Goal: Information Seeking & Learning: Learn about a topic

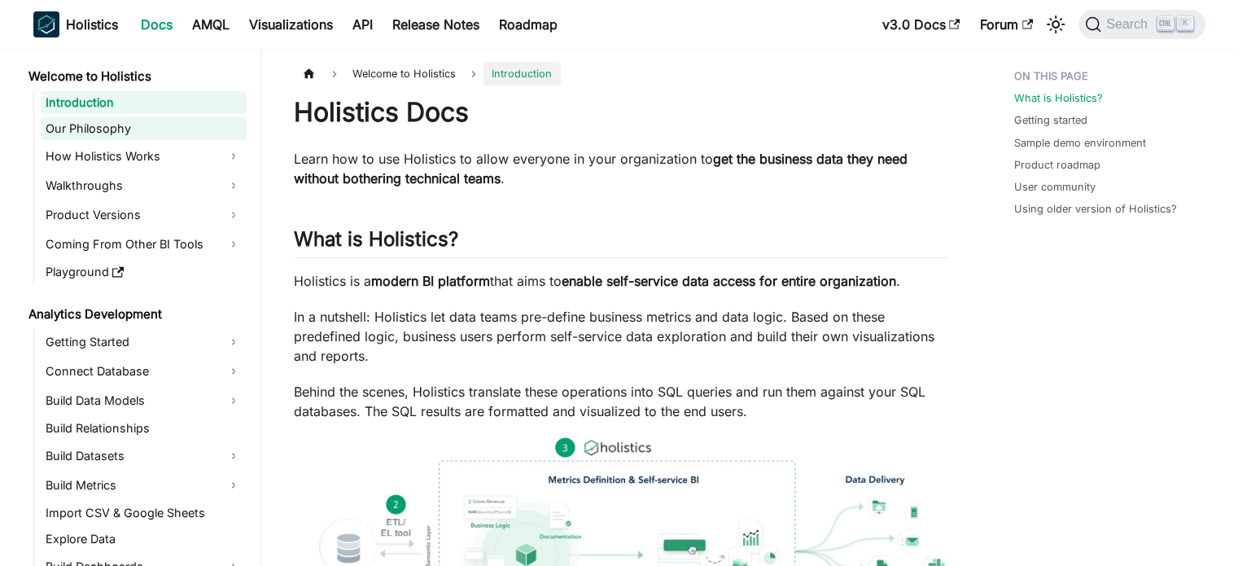
click at [141, 136] on link "Our Philosophy" at bounding box center [144, 128] width 206 height 23
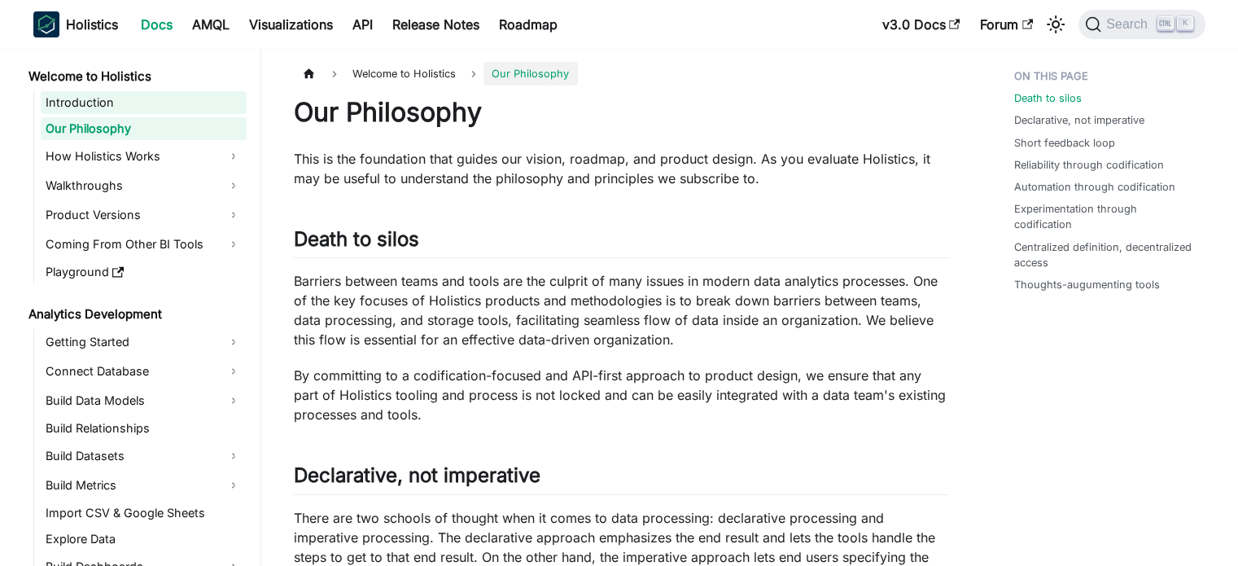
click at [122, 107] on link "Introduction" at bounding box center [144, 102] width 206 height 23
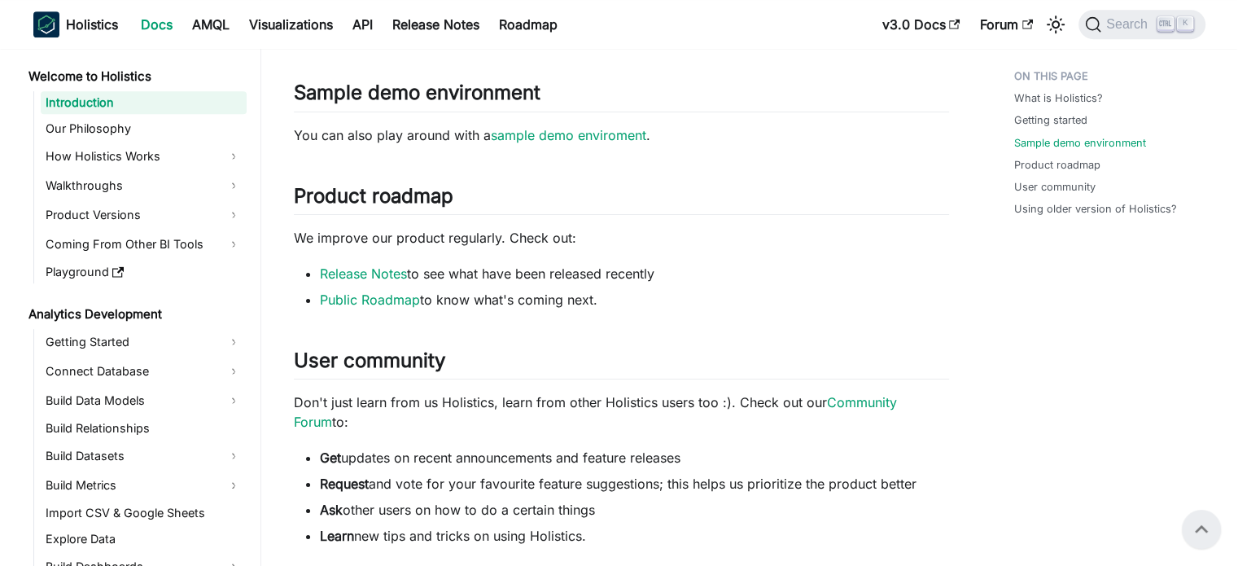
scroll to position [804, 0]
click at [443, 462] on li "Get updates on recent announcements and feature releases" at bounding box center [634, 459] width 629 height 20
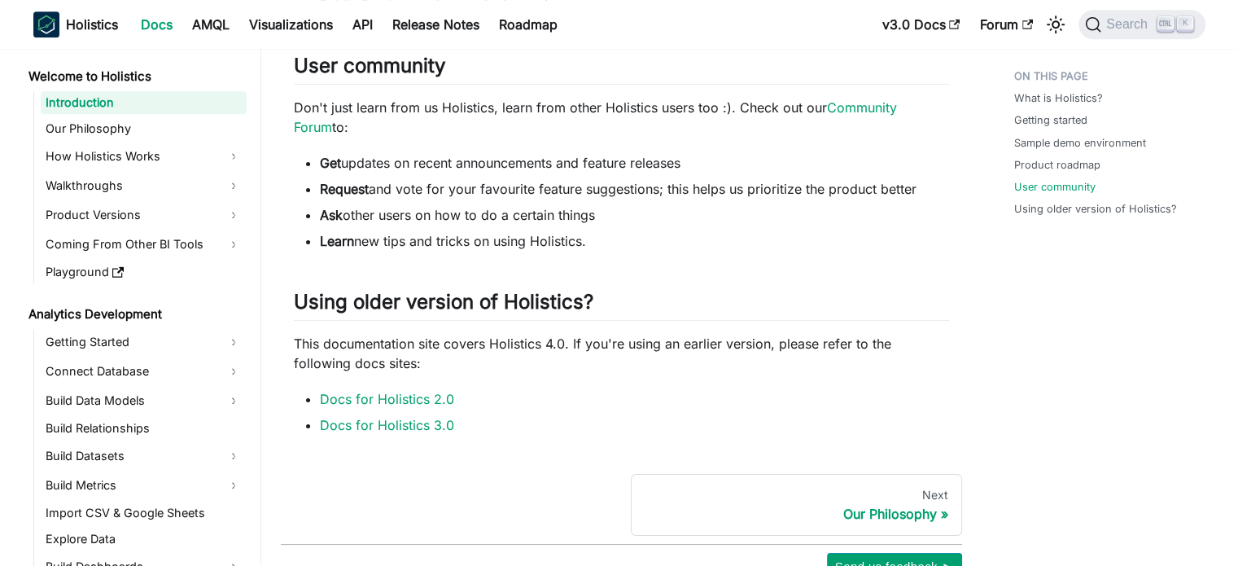
scroll to position [1103, 0]
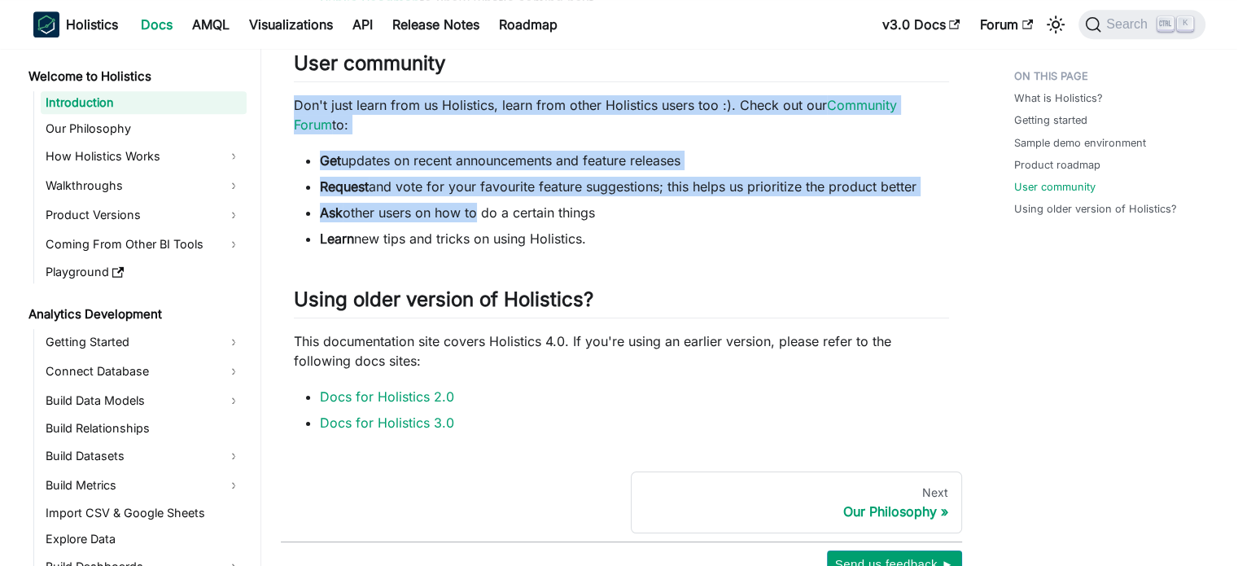
drag, startPoint x: 284, startPoint y: 91, endPoint x: 476, endPoint y: 208, distance: 224.6
drag, startPoint x: 606, startPoint y: 238, endPoint x: 322, endPoint y: 111, distance: 311.9
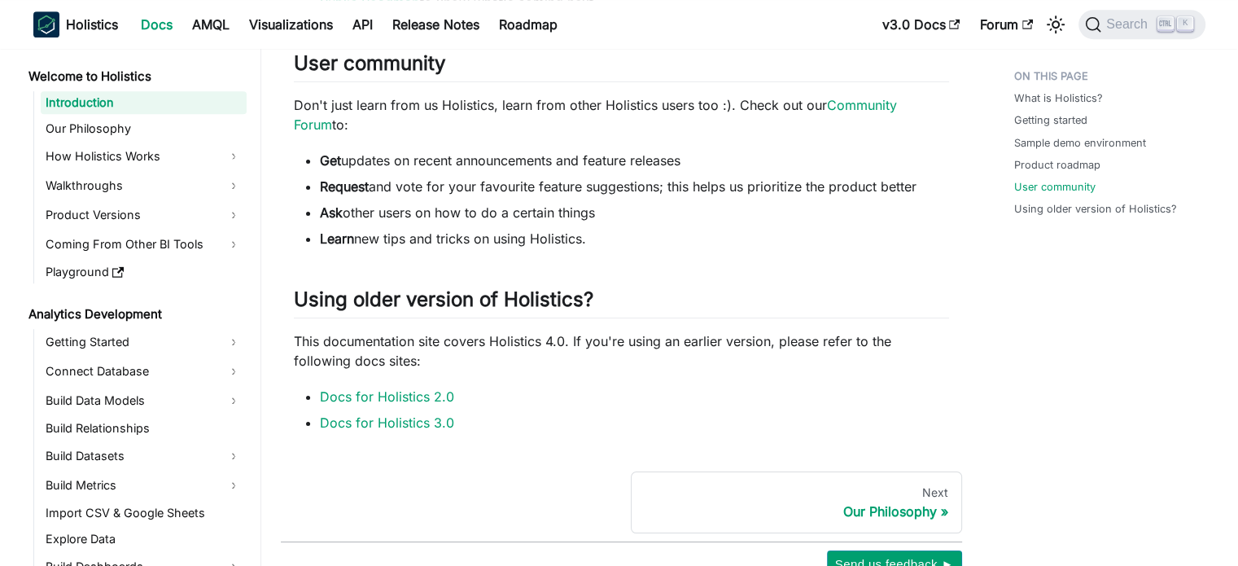
drag, startPoint x: 281, startPoint y: 81, endPoint x: 633, endPoint y: 243, distance: 388.2
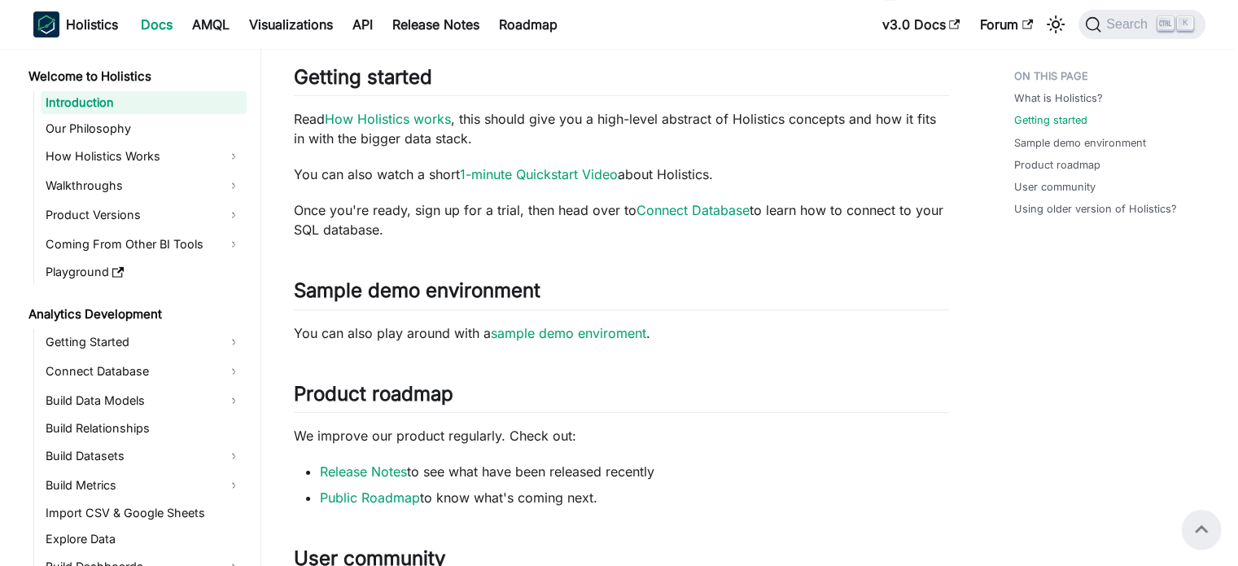
scroll to position [573, 0]
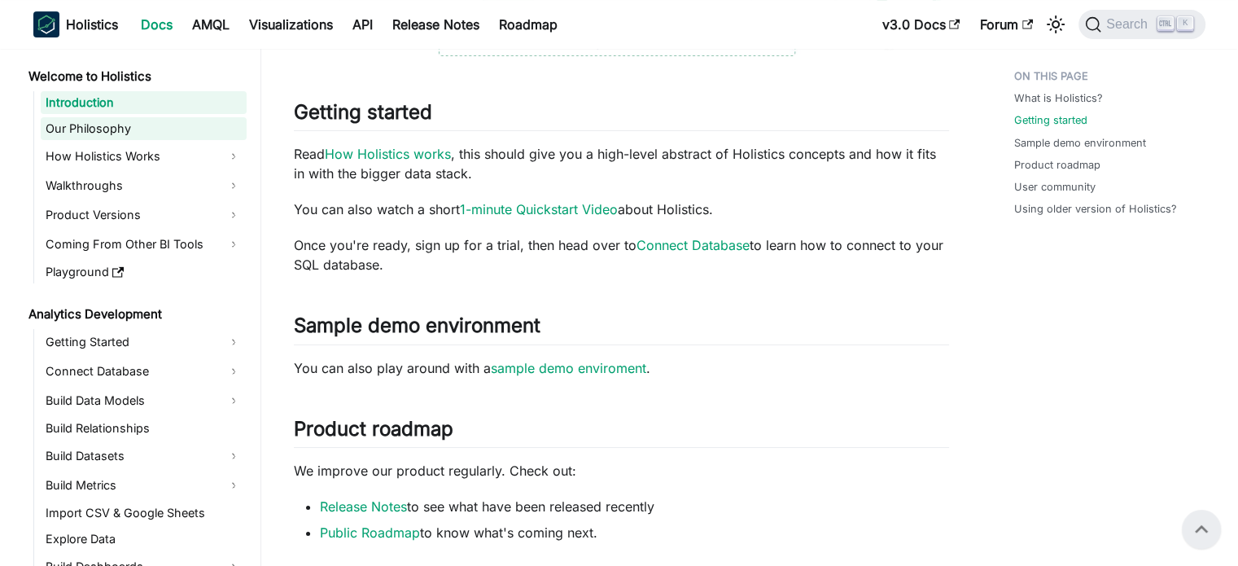
click at [122, 133] on link "Our Philosophy" at bounding box center [144, 128] width 206 height 23
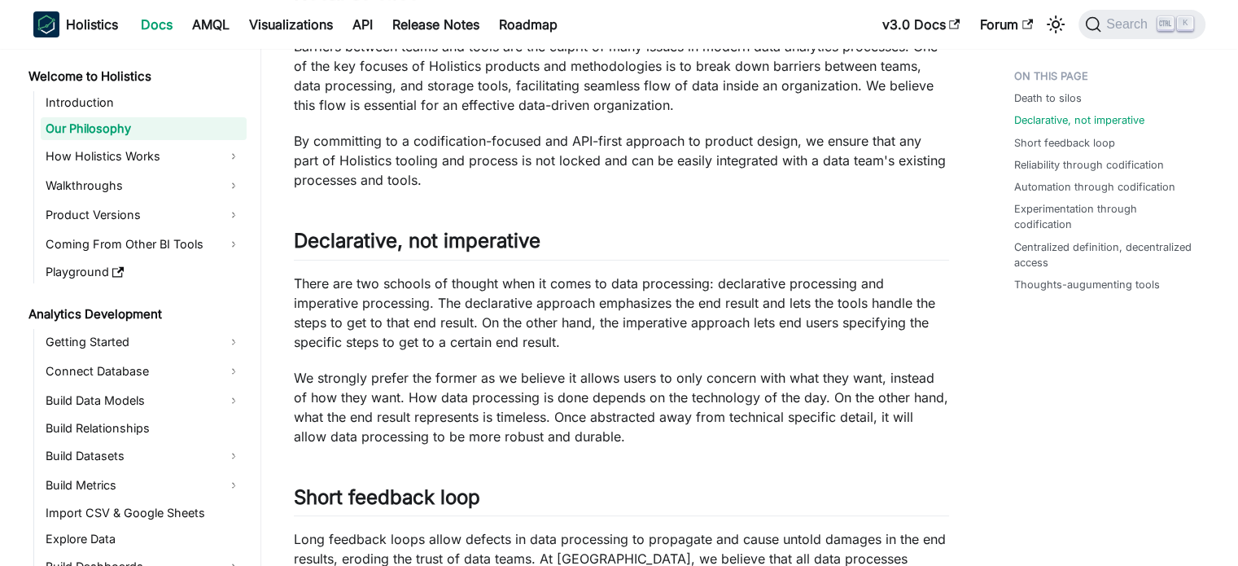
scroll to position [234, 0]
